Goal: Transaction & Acquisition: Purchase product/service

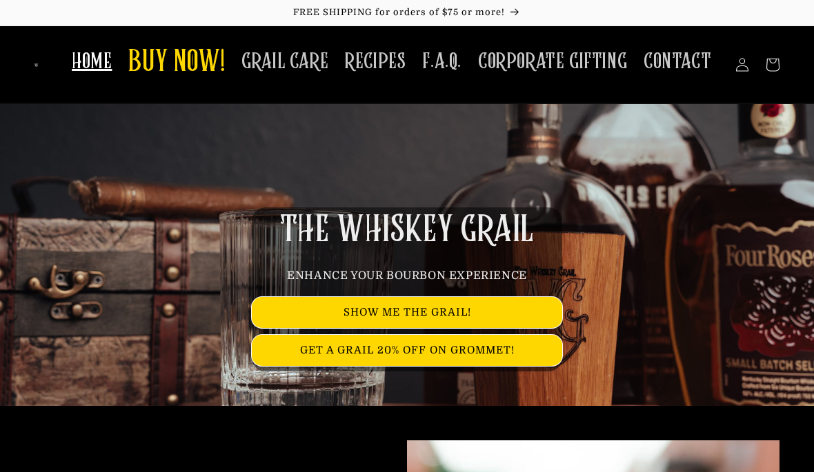
click at [672, 58] on span "CONTACT" at bounding box center [678, 61] width 68 height 27
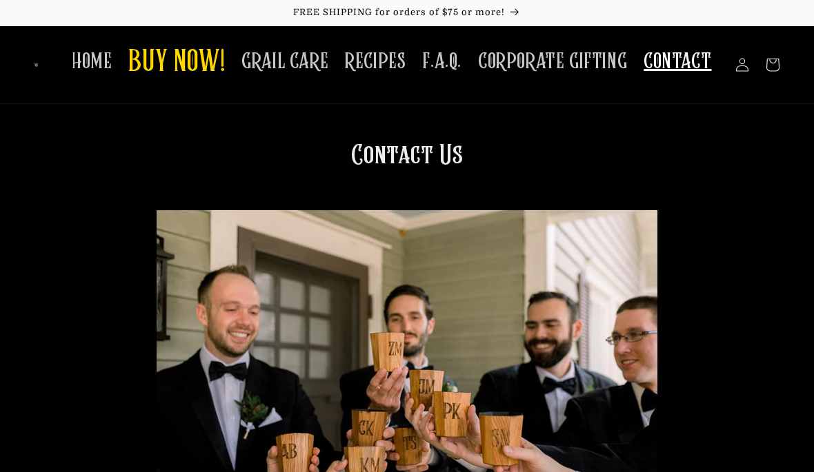
click at [281, 61] on span "GRAIL CARE" at bounding box center [284, 61] width 87 height 27
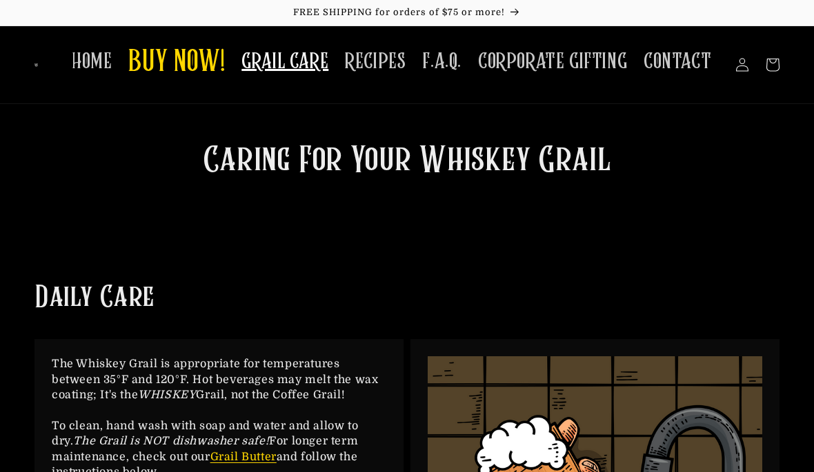
click at [188, 63] on span "BUY NOW!" at bounding box center [176, 63] width 97 height 38
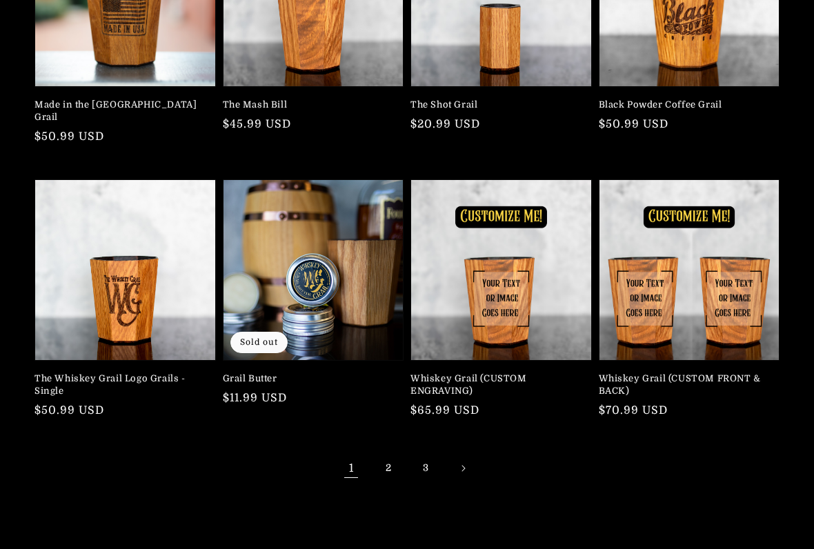
scroll to position [259, 0]
click at [717, 372] on link "Whiskey Grail (CUSTOM FRONT & BACK)" at bounding box center [685, 384] width 173 height 25
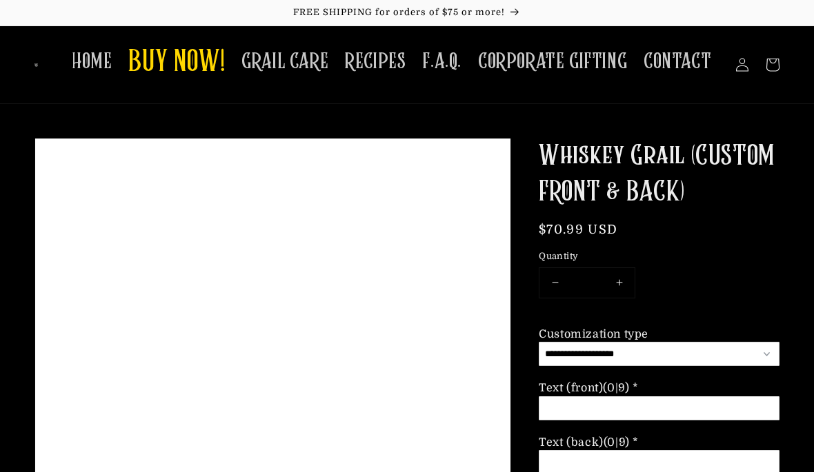
click at [286, 61] on span "GRAIL CARE" at bounding box center [284, 61] width 87 height 27
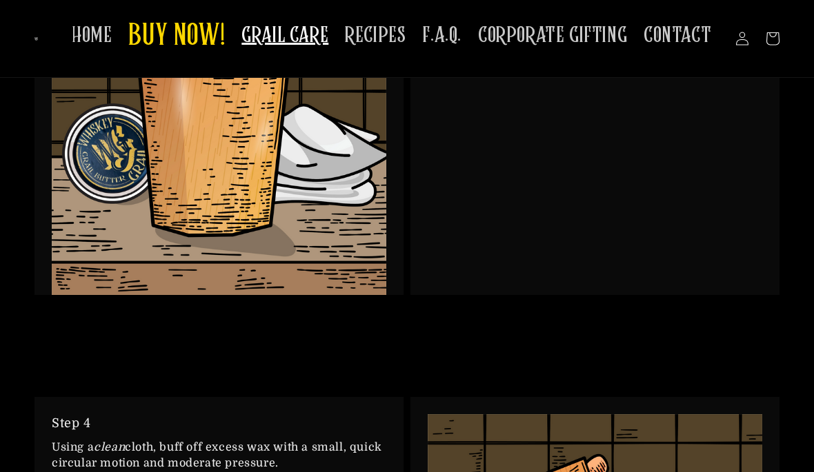
scroll to position [2302, 0]
